Goal: Task Accomplishment & Management: Complete application form

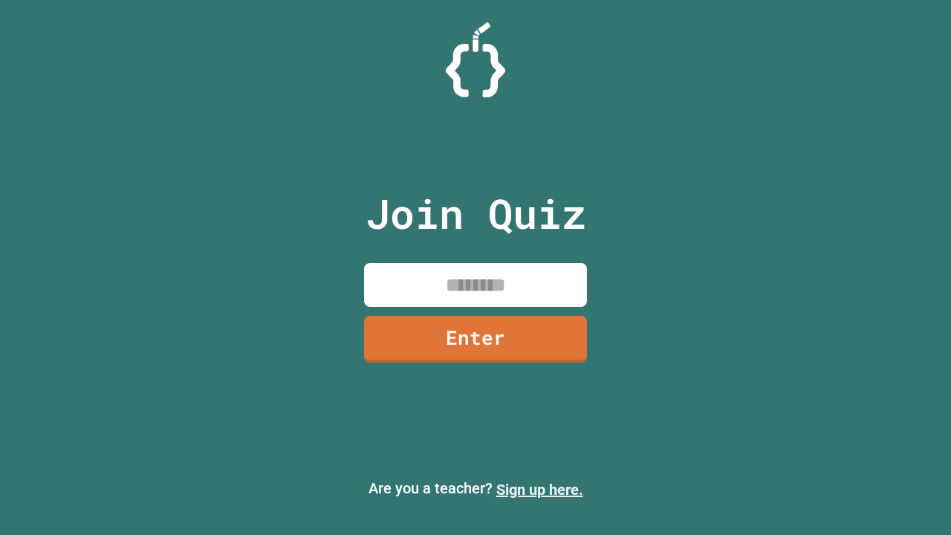
click at [539, 489] on link "Sign up here." at bounding box center [539, 490] width 87 height 18
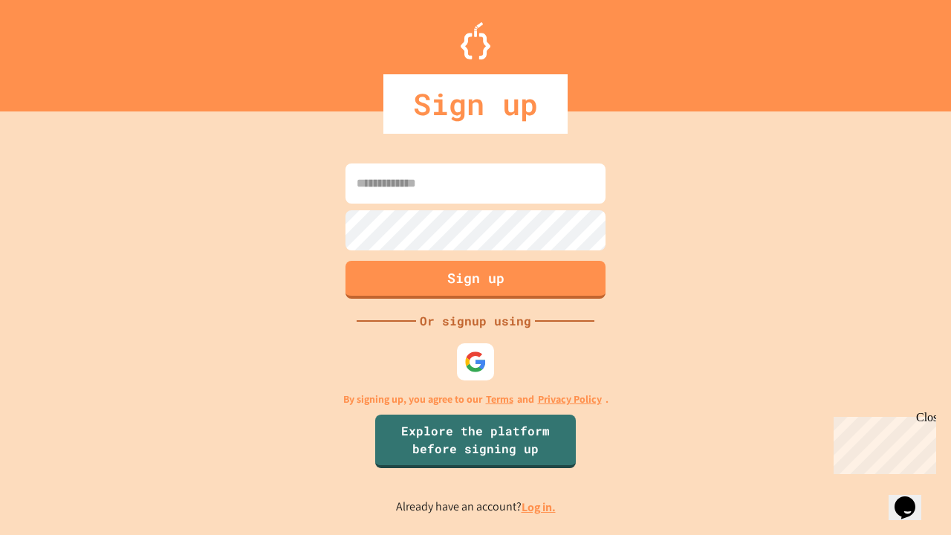
click at [539, 507] on link "Log in." at bounding box center [538, 507] width 34 height 16
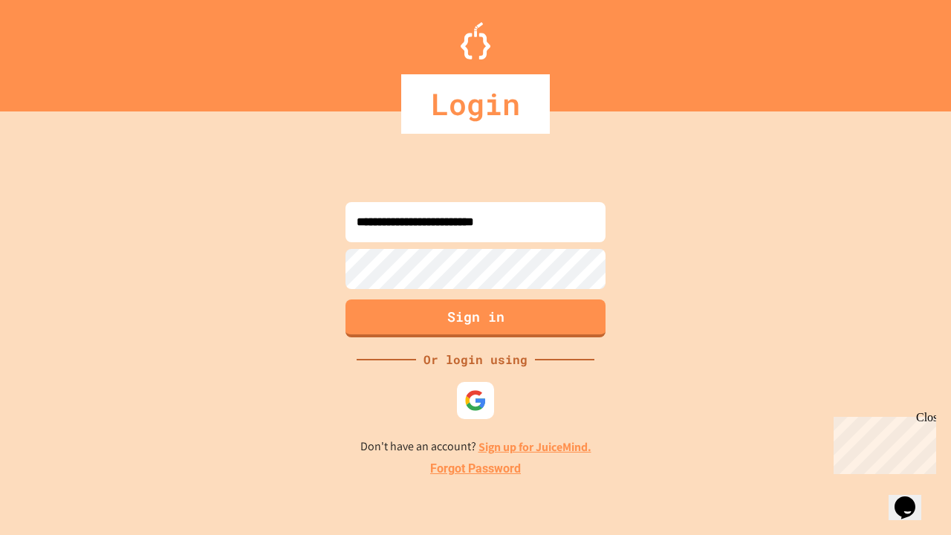
type input "**********"
